Goal: Task Accomplishment & Management: Understand process/instructions

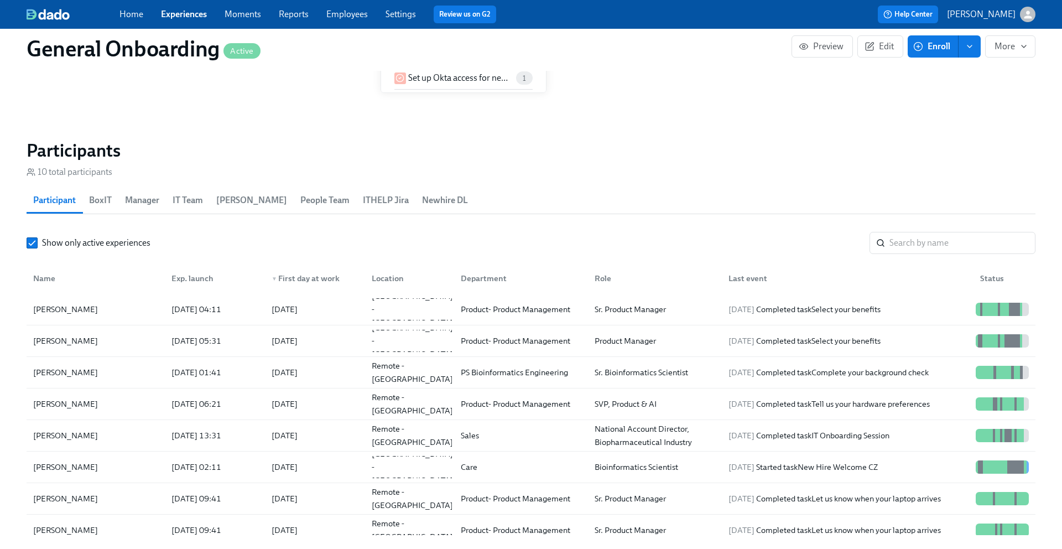
scroll to position [1041, 0]
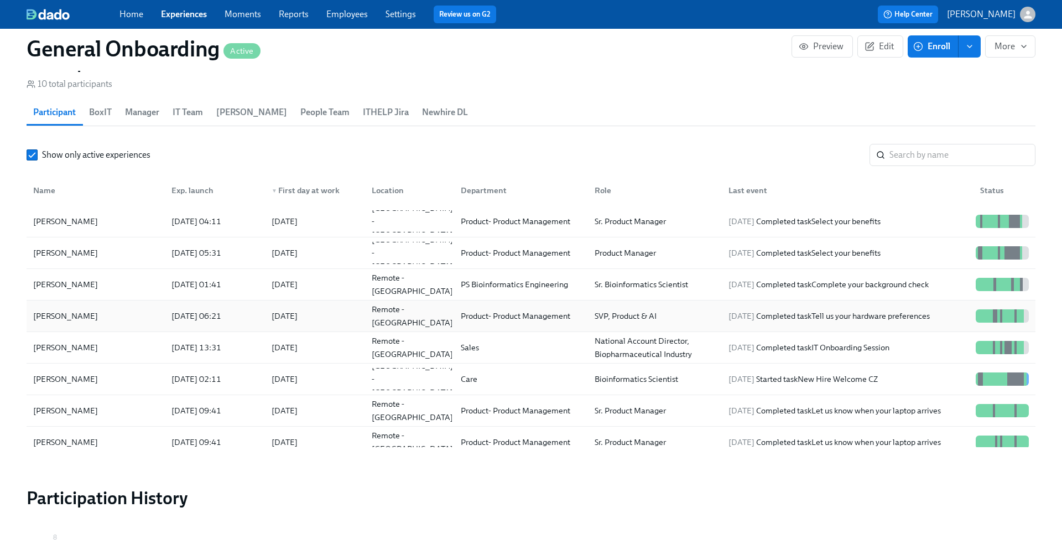
click at [55, 318] on div "Kush Kuqi" at bounding box center [66, 315] width 74 height 13
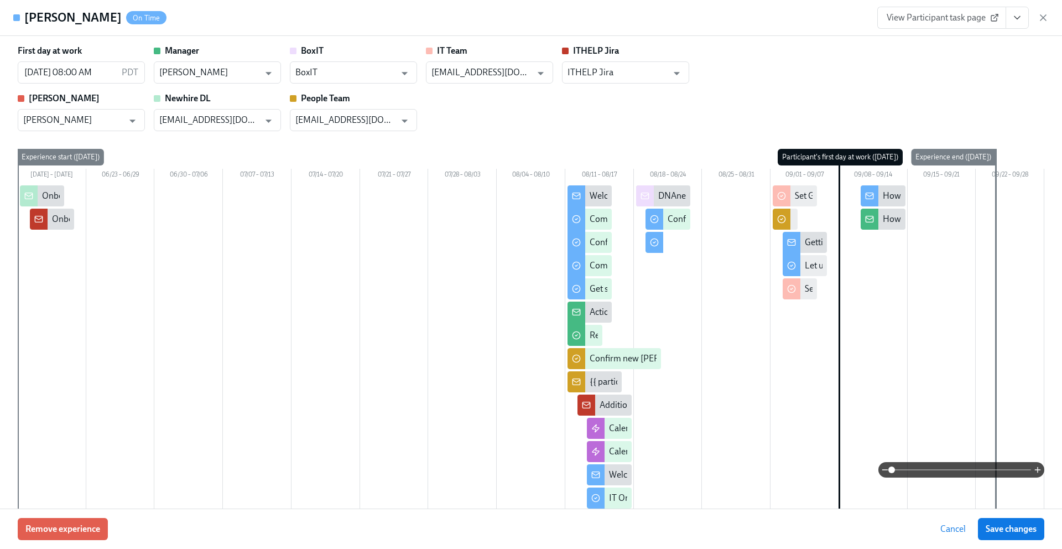
click at [972, 18] on span "View Participant task page" at bounding box center [942, 17] width 110 height 11
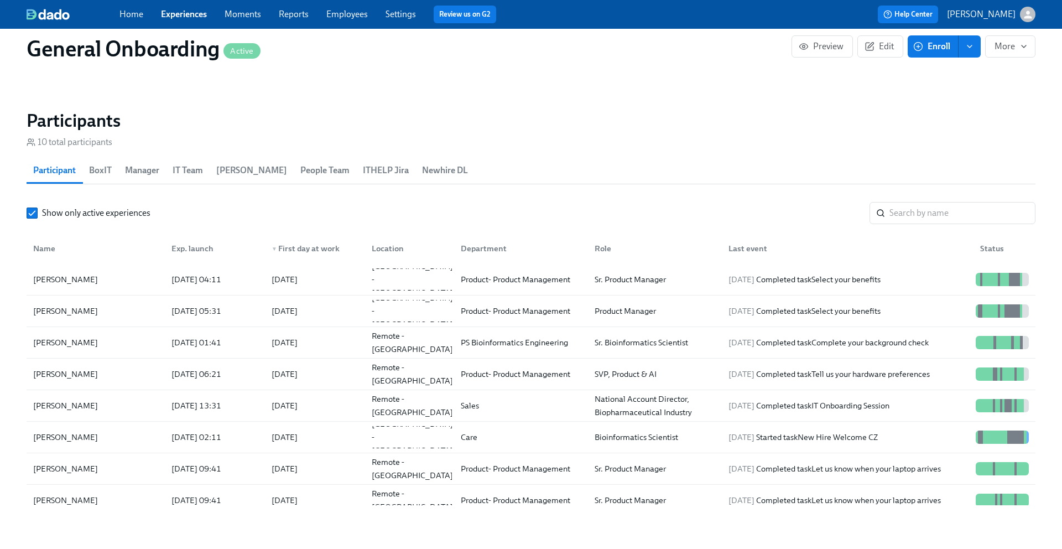
scroll to position [1017, 0]
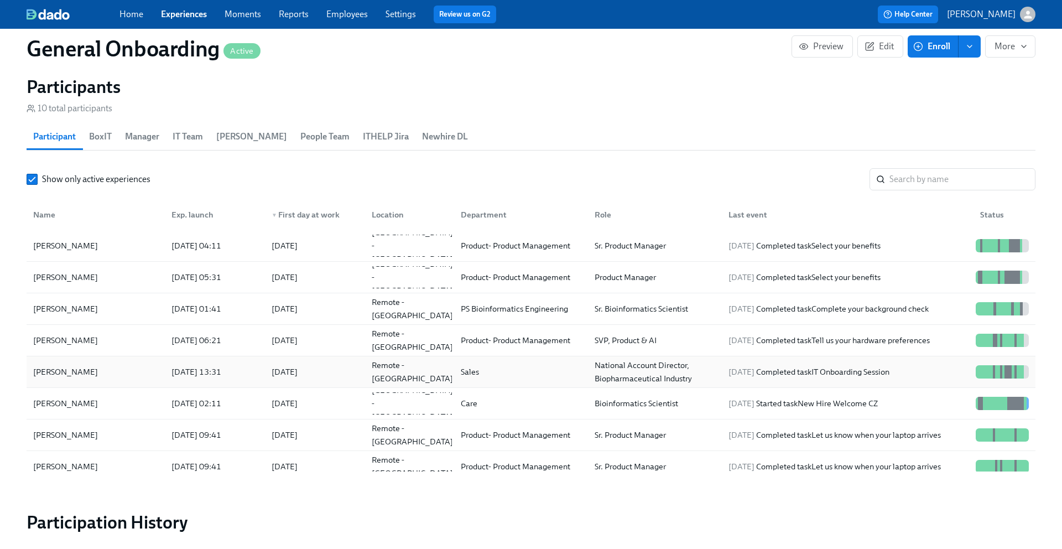
click at [62, 369] on div "[PERSON_NAME]" at bounding box center [66, 371] width 74 height 13
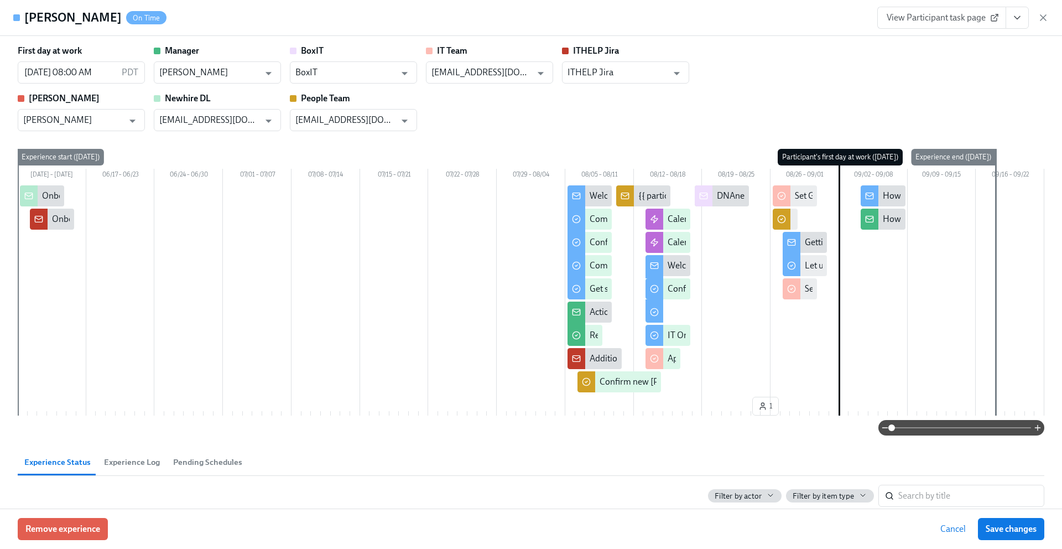
click at [926, 18] on span "View Participant task page" at bounding box center [942, 17] width 110 height 11
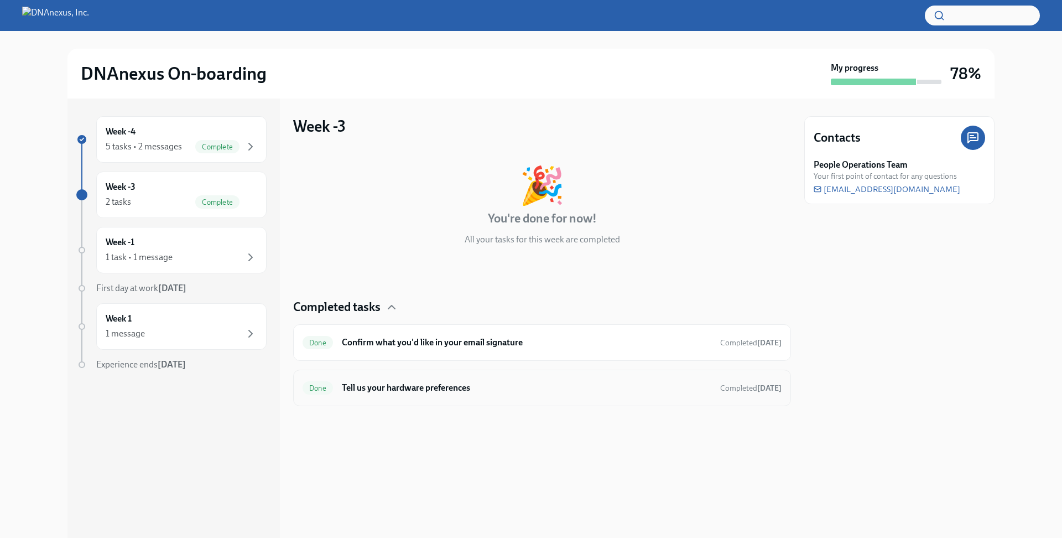
click at [438, 377] on div "Done Tell us your hardware preferences Completed 12 days ago" at bounding box center [542, 388] width 498 height 37
click at [440, 388] on h6 "Tell us your hardware preferences" at bounding box center [527, 388] width 370 height 12
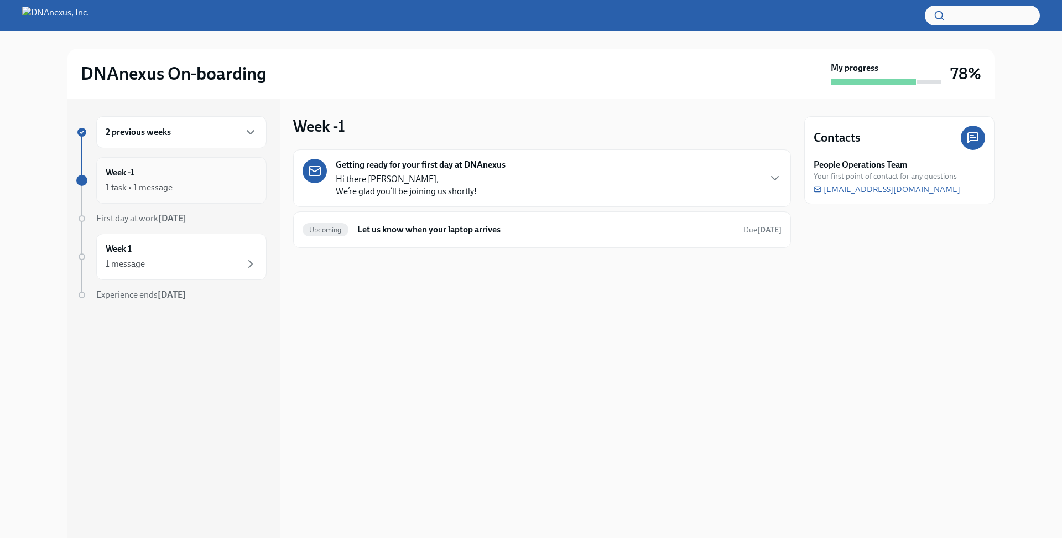
click at [193, 185] on div "1 task • 1 message" at bounding box center [182, 187] width 152 height 13
click at [186, 260] on div "1 message" at bounding box center [182, 263] width 152 height 13
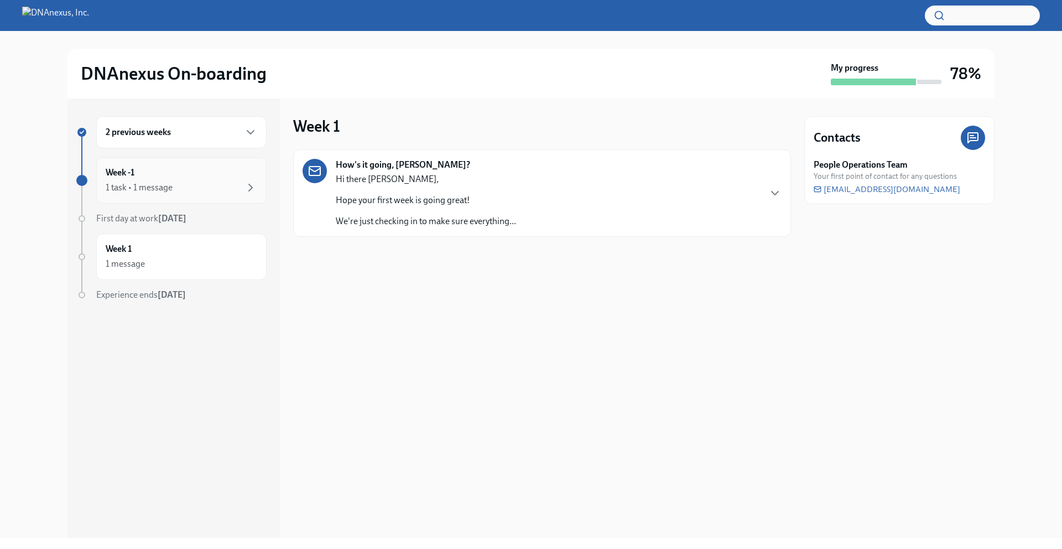
click at [195, 185] on div "1 task • 1 message" at bounding box center [182, 187] width 152 height 13
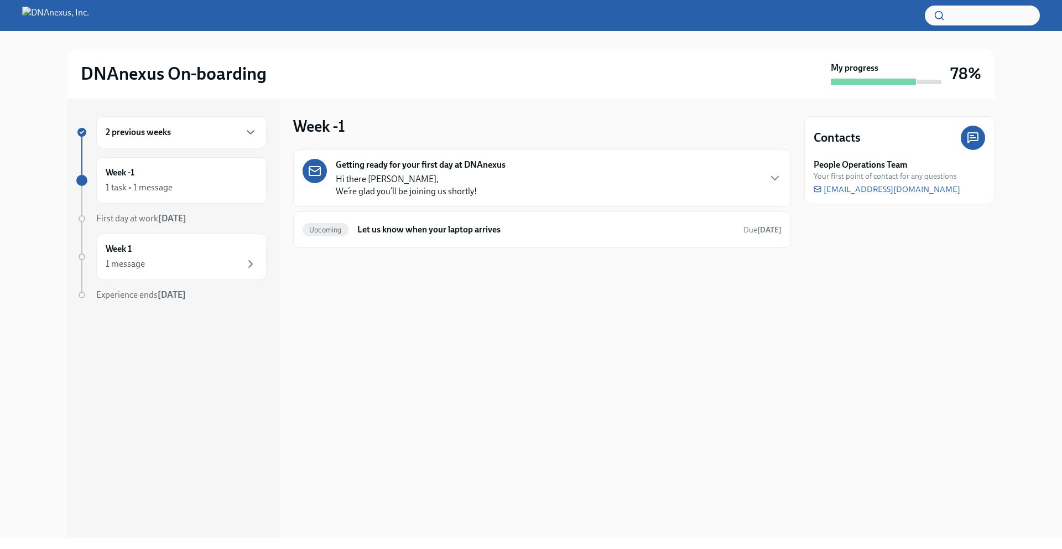
click at [211, 132] on div "2 previous weeks" at bounding box center [182, 132] width 152 height 13
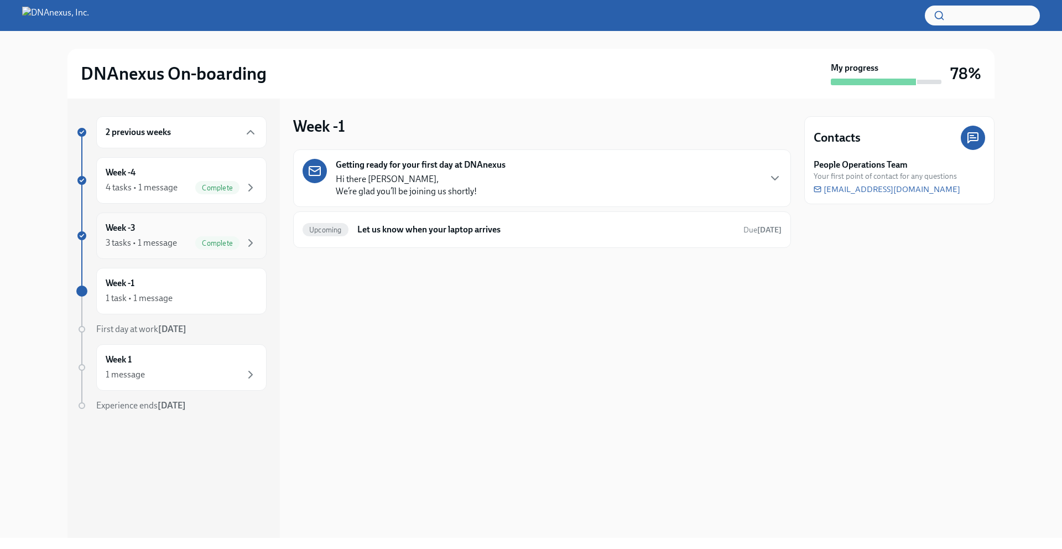
click at [171, 235] on div "Week -3 3 tasks • 1 message Complete" at bounding box center [182, 236] width 152 height 28
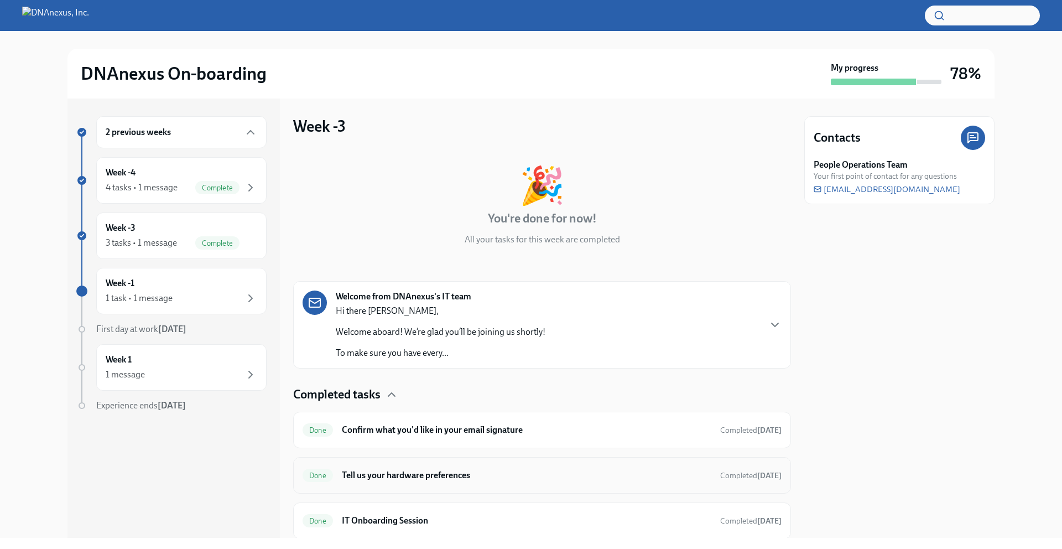
click at [396, 477] on h6 "Tell us your hardware preferences" at bounding box center [527, 475] width 370 height 12
